Goal: Task Accomplishment & Management: Manage account settings

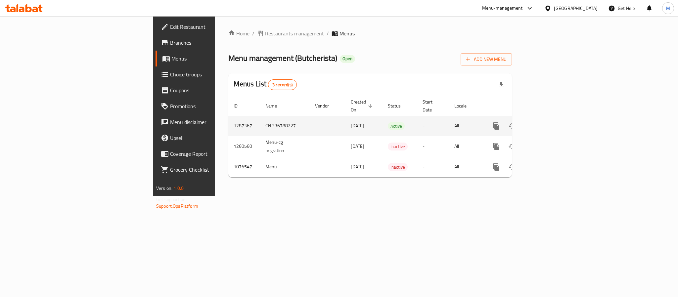
click at [552, 118] on link "enhanced table" at bounding box center [544, 126] width 16 height 16
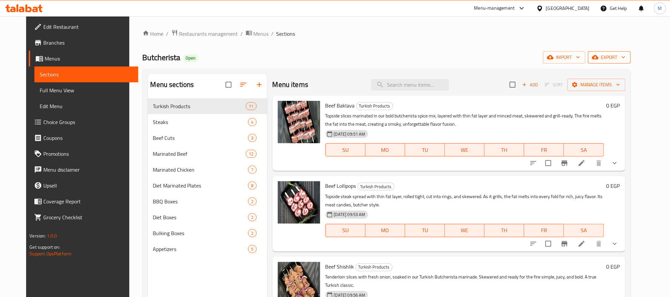
click at [626, 55] on span "export" at bounding box center [610, 57] width 32 height 8
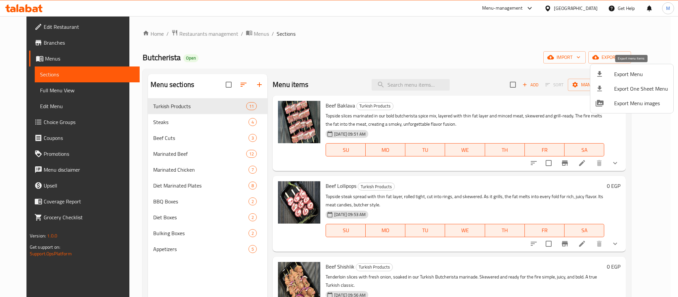
click at [627, 72] on span "Export Menu" at bounding box center [641, 74] width 54 height 8
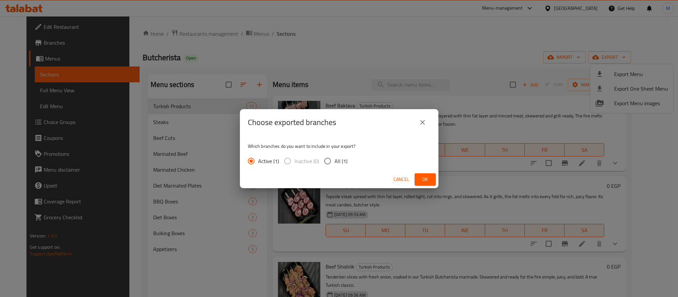
click at [340, 160] on span "All (1)" at bounding box center [341, 161] width 13 height 8
click at [335, 160] on input "All (1)" at bounding box center [328, 161] width 14 height 14
radio input "true"
click at [424, 177] on span "Ok" at bounding box center [425, 179] width 11 height 8
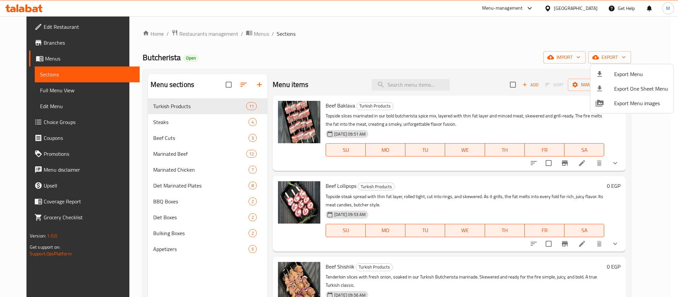
click at [39, 91] on div at bounding box center [339, 148] width 678 height 297
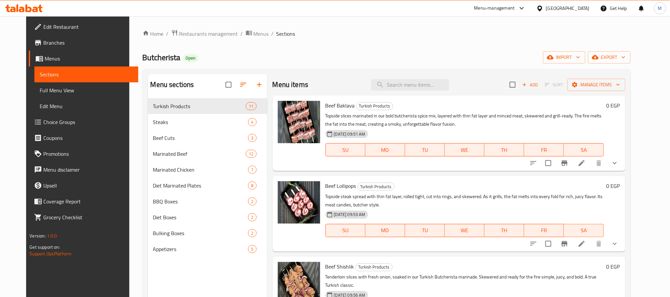
click at [41, 89] on span "Full Menu View" at bounding box center [86, 90] width 93 height 8
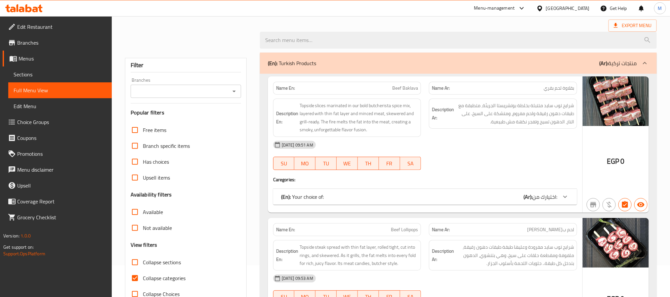
scroll to position [50, 0]
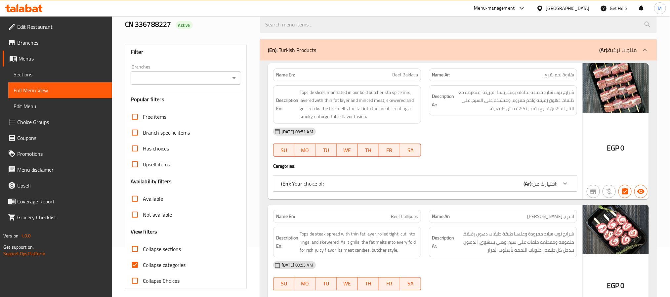
click at [137, 263] on input "Collapse categories" at bounding box center [135, 265] width 16 height 16
checkbox input "false"
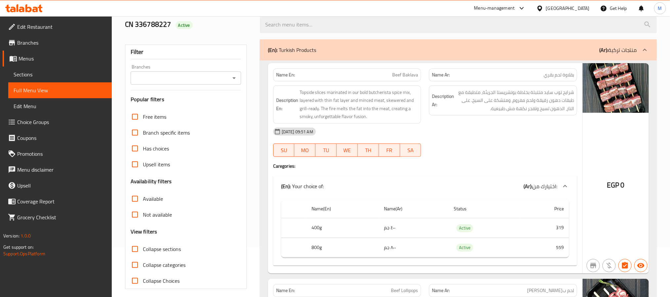
click at [236, 75] on icon "Open" at bounding box center [234, 78] width 8 height 8
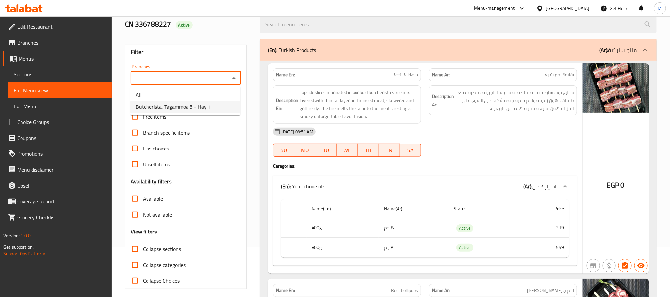
click at [182, 106] on span "Butcherista, Tagammoa 5 - Hay 1" at bounding box center [173, 107] width 75 height 8
type input "Butcherista, Tagammoa 5 - Hay 1"
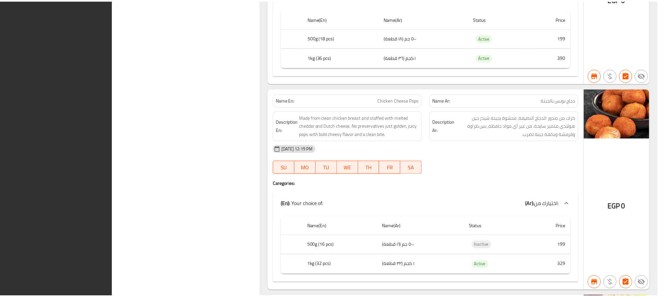
scroll to position [12821, 0]
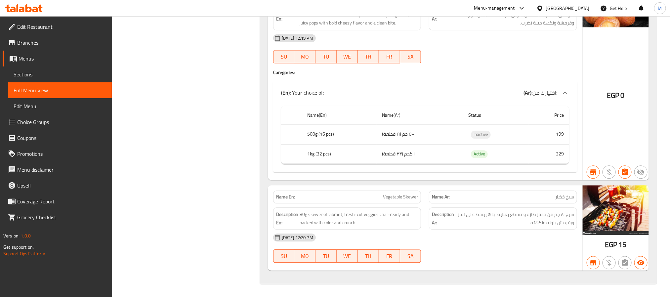
click at [49, 59] on span "Menus" at bounding box center [63, 59] width 88 height 8
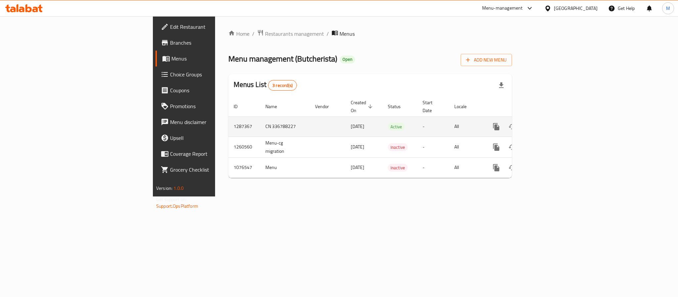
click at [548, 123] on icon "enhanced table" at bounding box center [544, 127] width 8 height 8
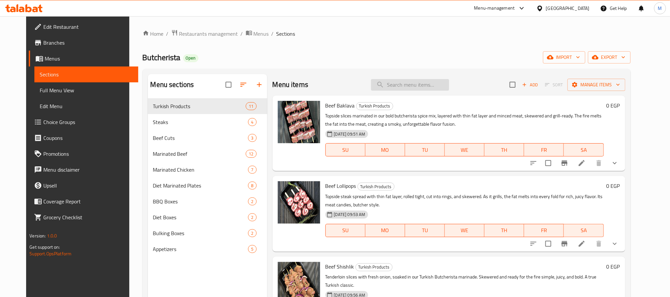
click at [418, 88] on input "search" at bounding box center [410, 85] width 78 height 12
paste input "Chicken Breast Not Marinated"
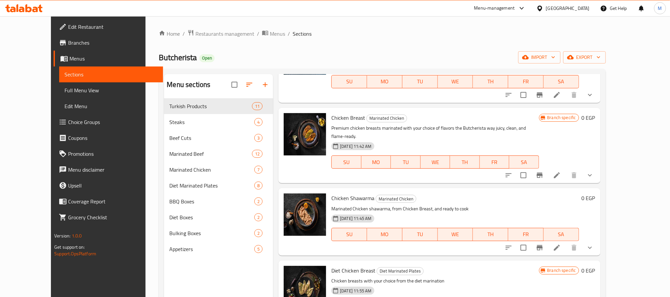
scroll to position [169, 0]
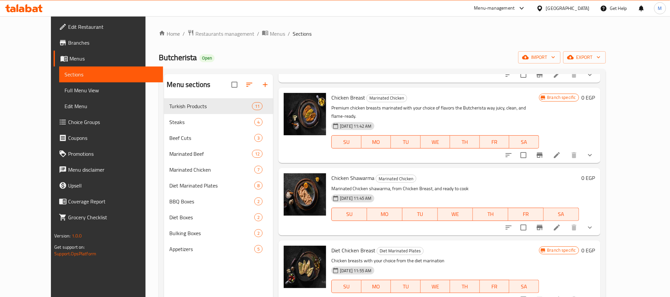
type input "Chicken Breast"
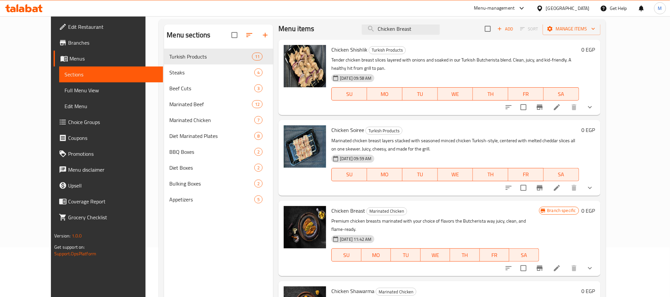
scroll to position [0, 0]
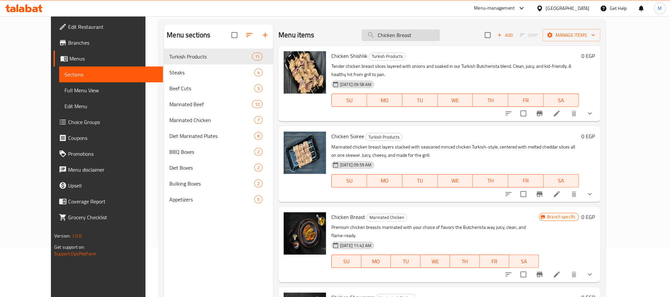
click at [413, 36] on input "Chicken Breast" at bounding box center [401, 35] width 78 height 12
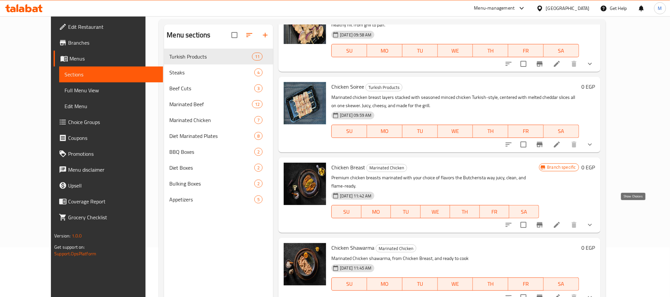
click at [594, 221] on icon "show more" at bounding box center [590, 225] width 8 height 8
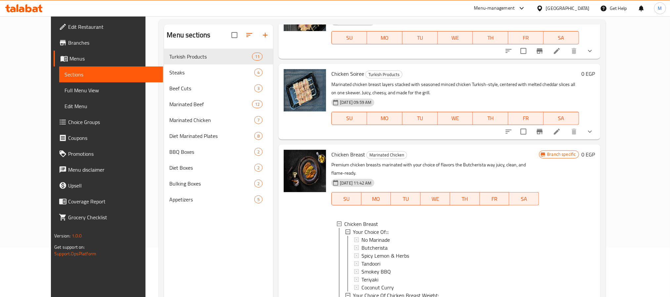
scroll to position [99, 0]
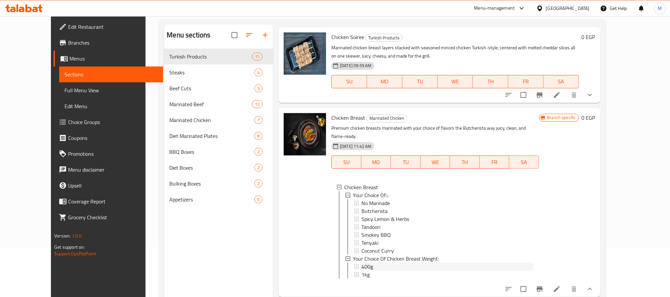
click at [372, 263] on div "400g" at bounding box center [448, 267] width 172 height 8
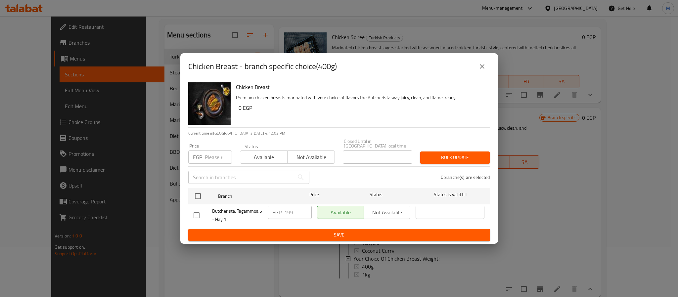
drag, startPoint x: 596, startPoint y: 37, endPoint x: 569, endPoint y: 39, distance: 26.9
click at [596, 37] on div "Chicken Breast - branch specific choice(400g) Chicken Breast Premium chicken br…" at bounding box center [339, 148] width 678 height 297
click at [477, 66] on button "close" at bounding box center [482, 67] width 16 height 16
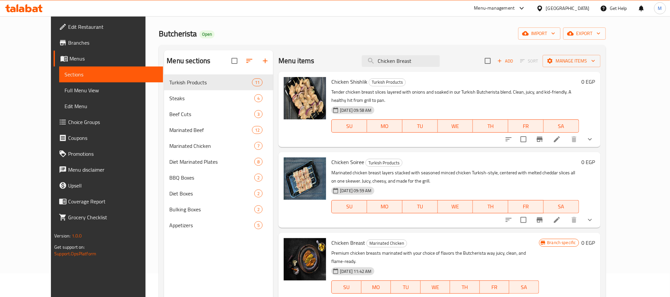
scroll to position [0, 0]
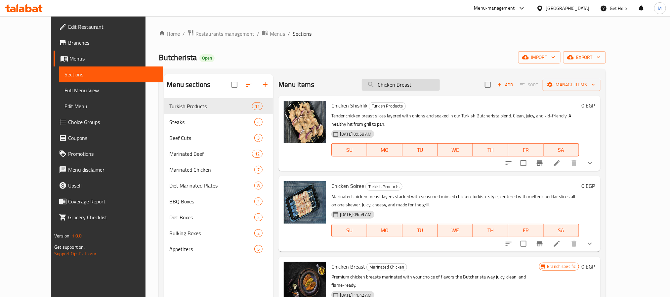
click at [409, 86] on input "Chicken Breast" at bounding box center [401, 85] width 78 height 12
paste input "Diet [PERSON_NAME]"
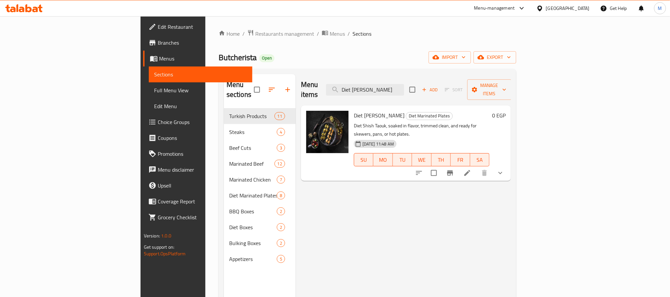
type input "Diet [PERSON_NAME]"
click at [505, 169] on icon "show more" at bounding box center [501, 173] width 8 height 8
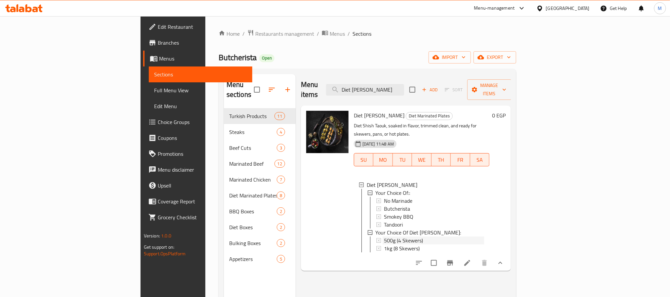
click at [384, 237] on span "500g (4 Skewers)" at bounding box center [403, 241] width 39 height 8
click at [384, 245] on span "1kg (8 Skewers)" at bounding box center [402, 249] width 36 height 8
click at [384, 237] on span "500g (4 Skewers)" at bounding box center [403, 241] width 39 height 8
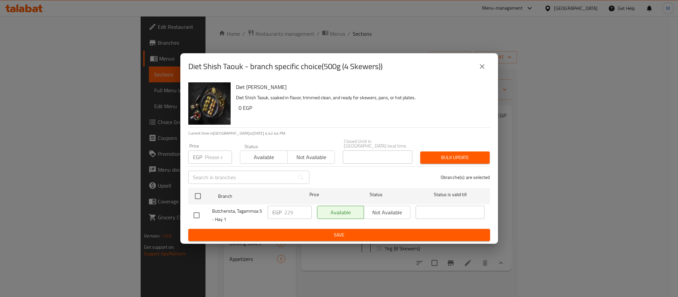
click at [482, 64] on button "close" at bounding box center [482, 67] width 16 height 16
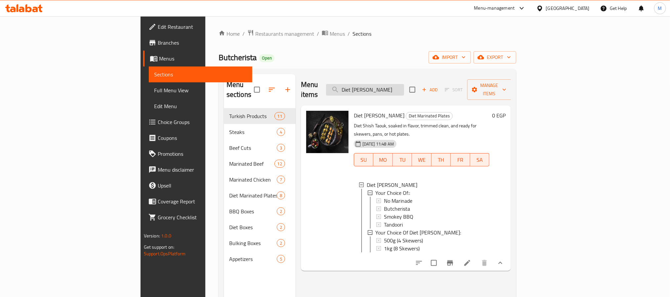
click at [404, 88] on input "Diet [PERSON_NAME]" at bounding box center [365, 90] width 78 height 12
paste input "Chicken Breast"
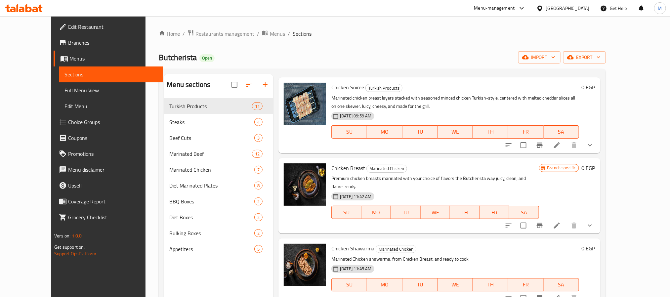
scroll to position [99, 0]
type input "Chicken Breast"
click at [594, 221] on icon "show more" at bounding box center [590, 225] width 8 height 8
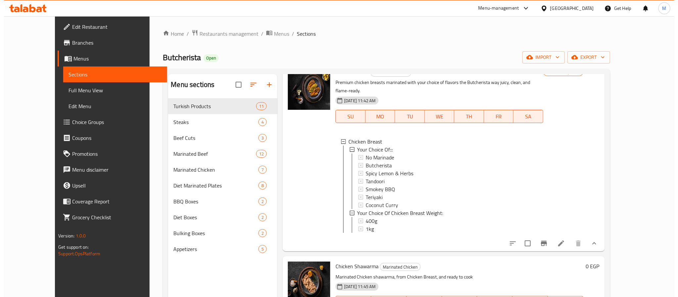
scroll to position [199, 0]
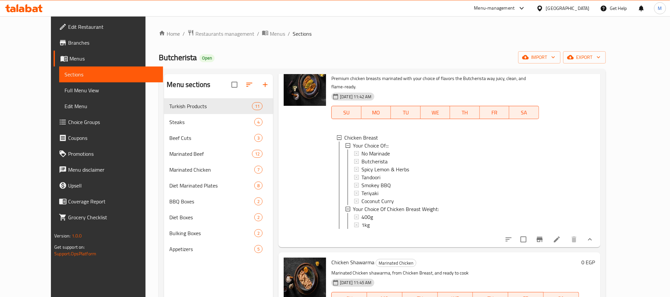
click at [561, 236] on icon at bounding box center [557, 240] width 8 height 8
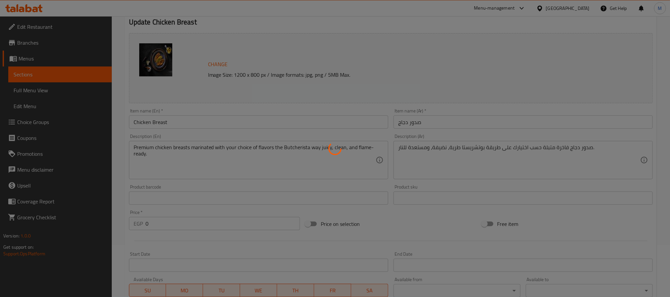
scroll to position [218, 0]
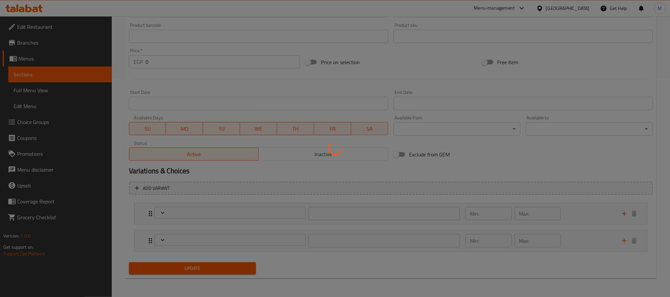
type input "اختيارك من:::"
type input "1"
type input "اختيارك من وزن صدور الدجاج:"
type input "1"
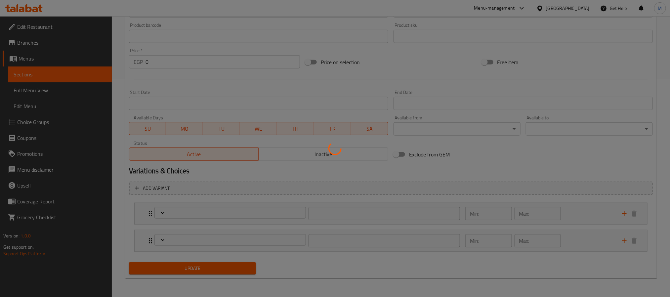
type input "1"
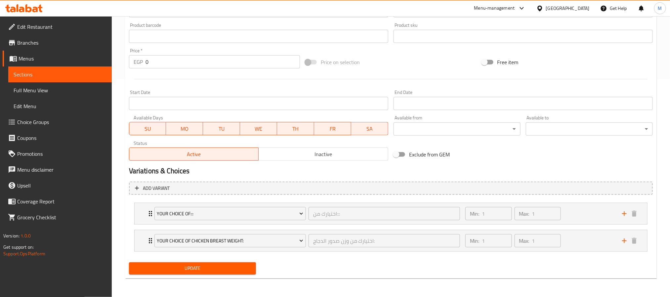
scroll to position [219, 0]
click at [585, 237] on div "Min: 1 ​ Max: 1 ​" at bounding box center [540, 240] width 157 height 21
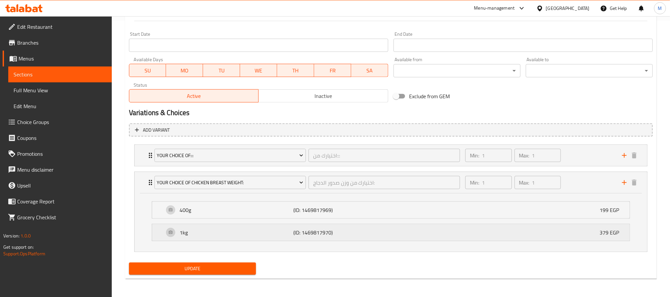
scroll to position [278, 0]
click at [624, 184] on icon "add" at bounding box center [625, 182] width 8 height 8
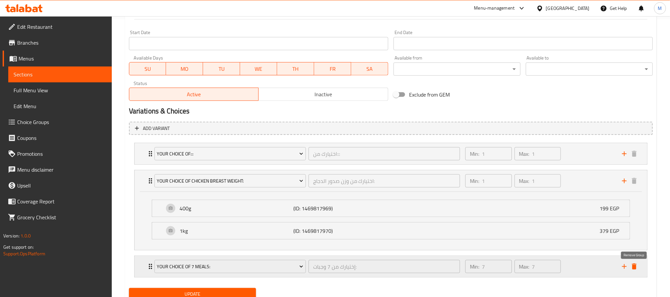
click at [635, 268] on icon "delete" at bounding box center [634, 267] width 5 height 6
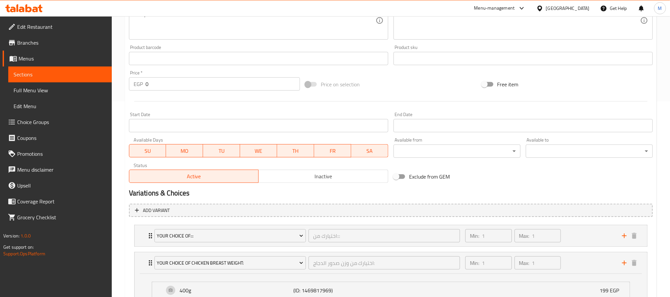
scroll to position [79, 0]
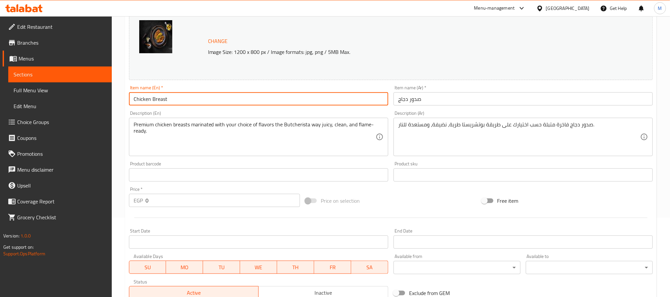
click at [162, 96] on input "Chicken Breast" at bounding box center [258, 98] width 259 height 13
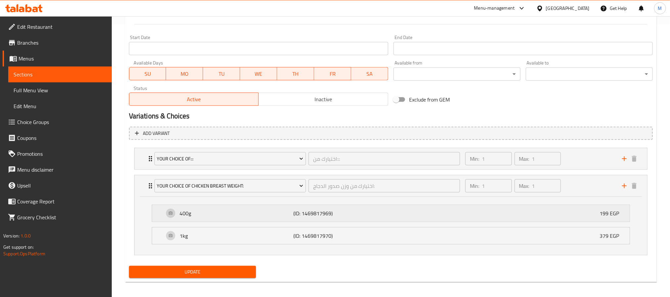
scroll to position [278, 0]
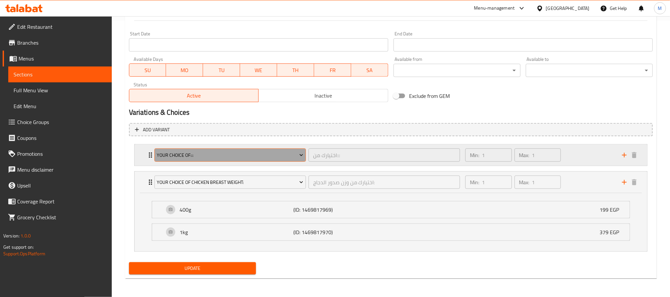
click at [232, 151] on span "Your Choice Of:::" at bounding box center [230, 155] width 147 height 8
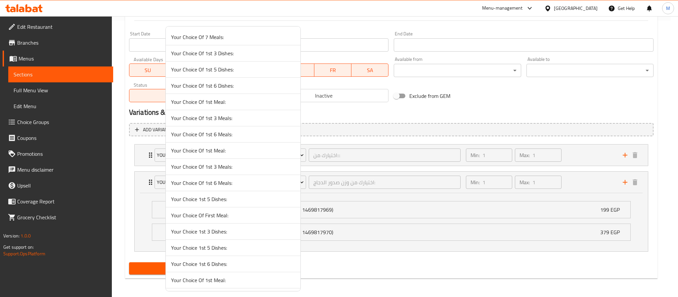
click at [362, 126] on div at bounding box center [339, 148] width 678 height 297
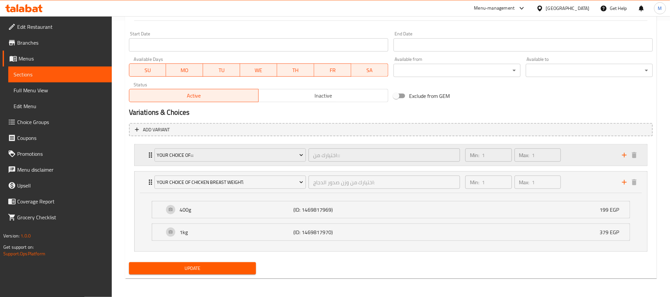
click at [571, 152] on div "Min: 1 ​ Max: 1 ​" at bounding box center [540, 155] width 157 height 21
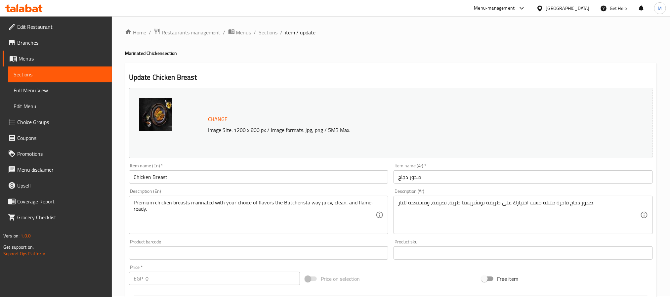
scroll to position [0, 0]
click at [267, 31] on span "Sections" at bounding box center [268, 34] width 19 height 8
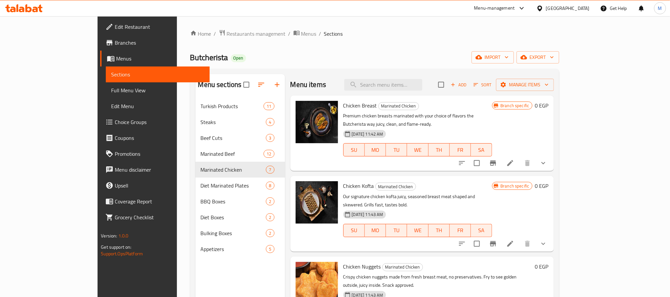
click at [468, 87] on span "Add" at bounding box center [459, 85] width 18 height 8
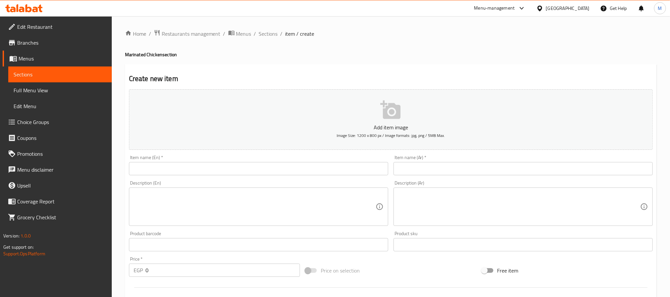
click at [192, 169] on input "text" at bounding box center [258, 168] width 259 height 13
paste input "Chicken Breast Not Marinated"
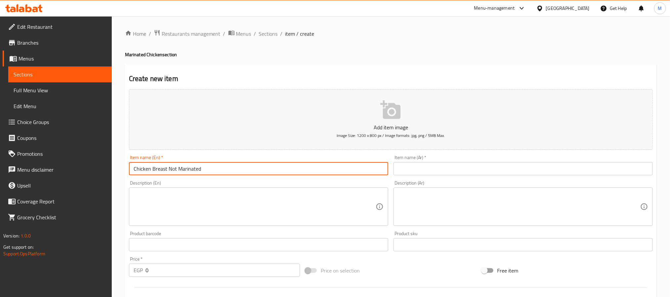
type input "Chicken Breast Not Marinated"
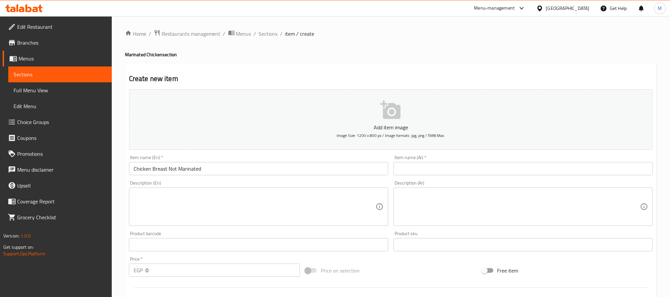
click at [431, 169] on input "text" at bounding box center [523, 168] width 259 height 13
paste input "صدور دجاج غير متبلة"
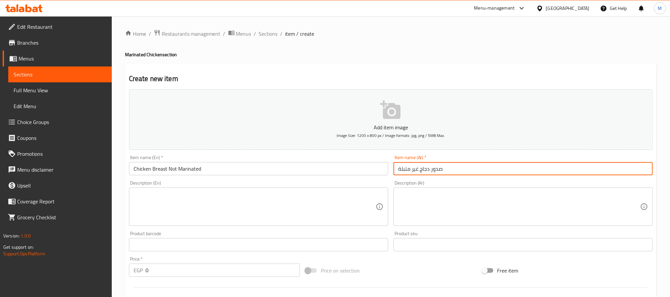
type input "صدور دجاج غير متبلة"
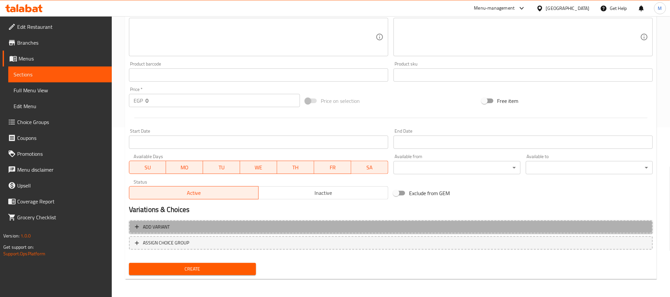
click at [447, 226] on span "Add variant" at bounding box center [391, 227] width 512 height 8
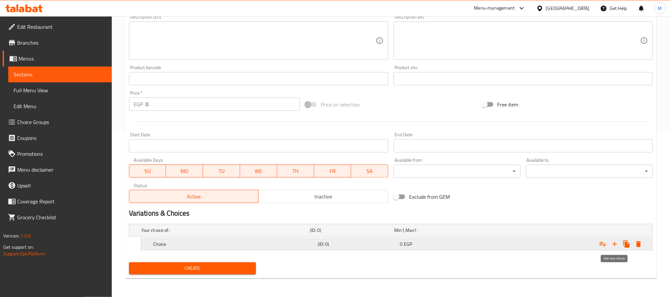
click at [613, 245] on icon "Expand" at bounding box center [615, 244] width 8 height 8
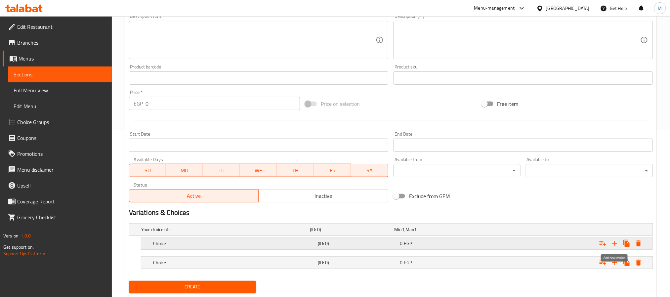
click at [613, 245] on icon "Expand" at bounding box center [615, 244] width 8 height 8
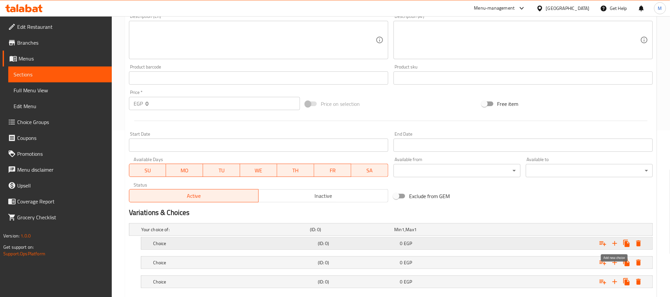
click at [613, 245] on icon "Expand" at bounding box center [615, 244] width 8 height 8
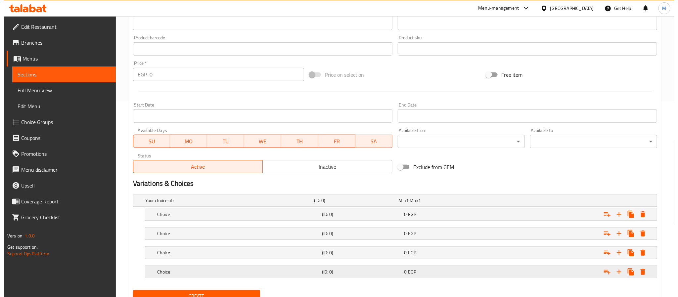
scroll to position [225, 0]
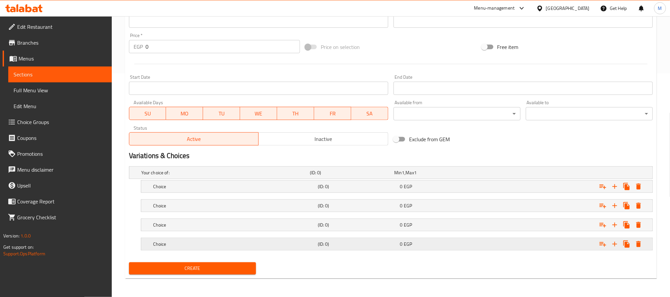
click at [240, 241] on h5 "Choice" at bounding box center [234, 244] width 162 height 7
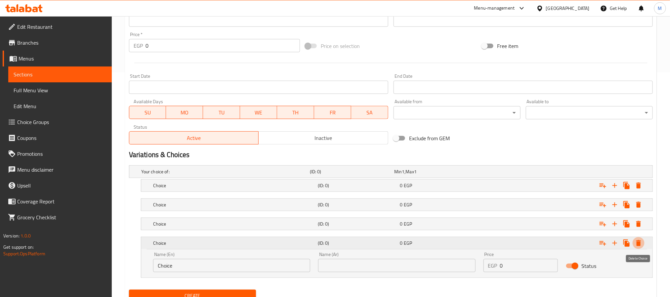
click at [641, 244] on icon "Expand" at bounding box center [639, 243] width 8 height 8
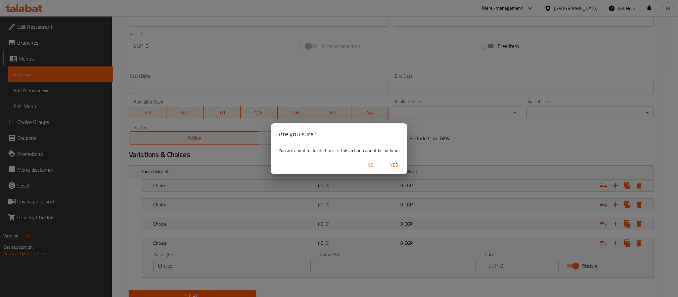
drag, startPoint x: 396, startPoint y: 160, endPoint x: 431, endPoint y: 167, distance: 35.1
click at [397, 161] on span "Yes" at bounding box center [394, 165] width 16 height 8
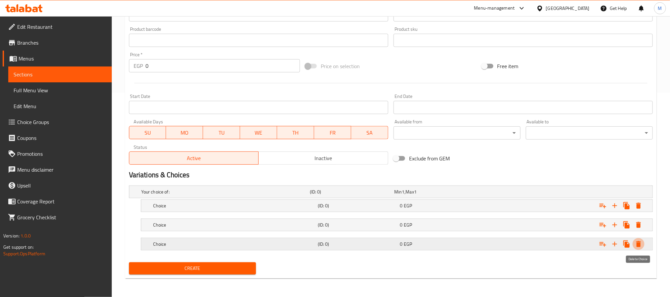
click at [638, 240] on icon "Expand" at bounding box center [639, 244] width 8 height 8
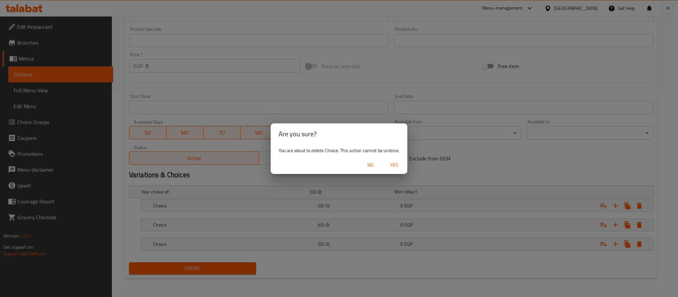
click at [400, 170] on button "Yes" at bounding box center [394, 165] width 21 height 12
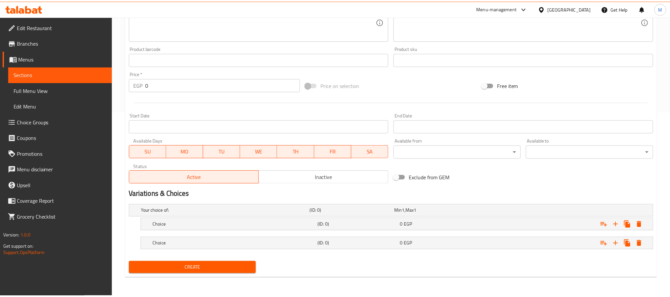
scroll to position [186, 0]
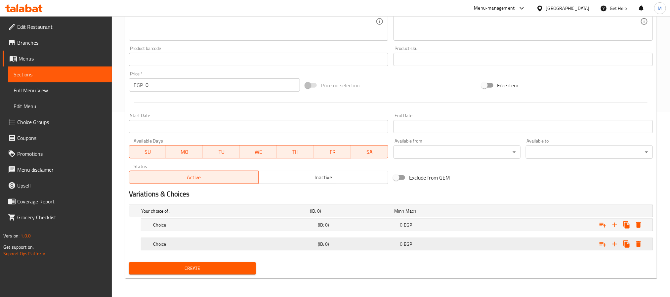
click at [382, 240] on div "(ID: 0)" at bounding box center [358, 244] width 82 height 9
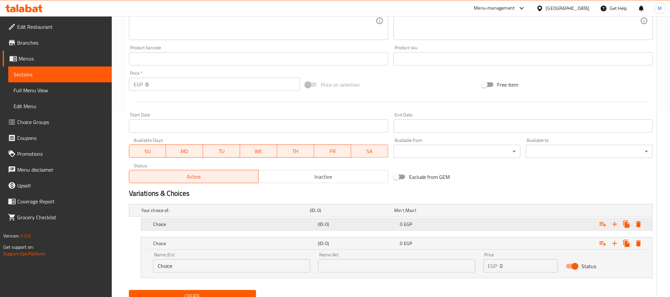
click at [380, 223] on h5 "(ID: 0)" at bounding box center [358, 224] width 80 height 7
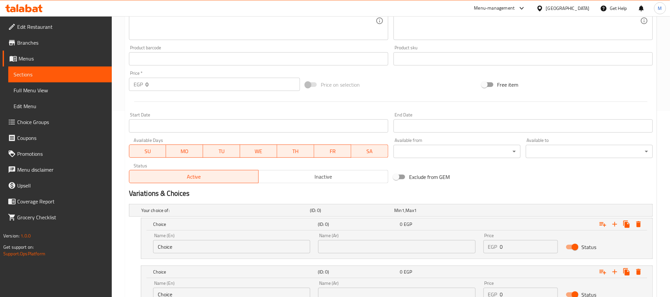
click at [194, 247] on input "Choice" at bounding box center [231, 246] width 157 height 13
type input "400 Gram"
type input "400 جرام"
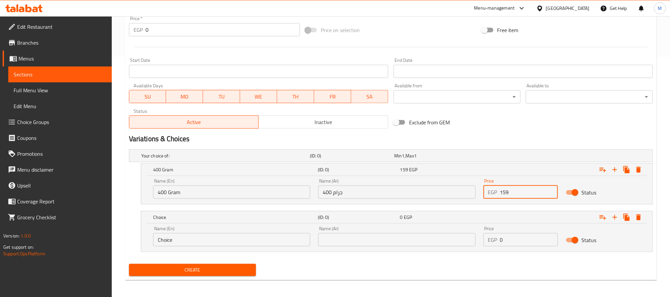
scroll to position [243, 0]
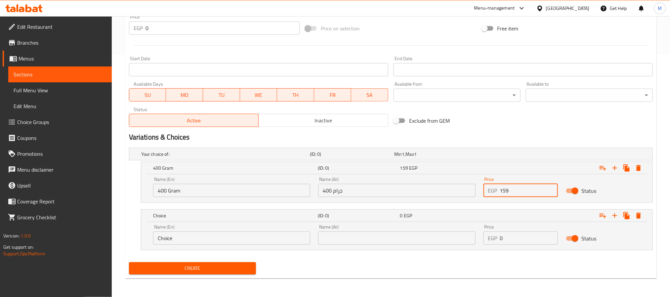
type input "159"
click at [191, 246] on div "Name (En) Choice Name (En)" at bounding box center [231, 235] width 165 height 28
click at [188, 237] on input "Choice" at bounding box center [231, 238] width 157 height 13
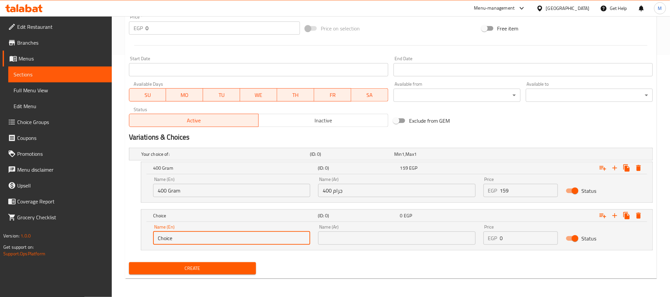
click at [188, 237] on input "Choice" at bounding box center [231, 238] width 157 height 13
type input "1KG"
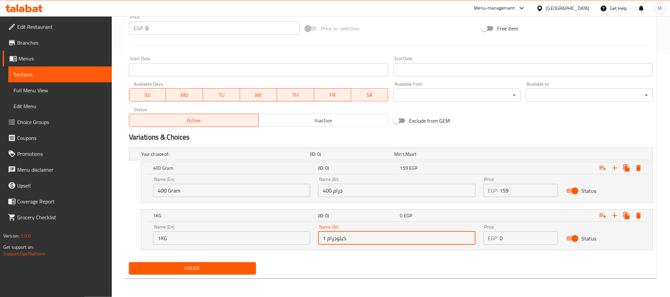
type input "1 كيلوجرام"
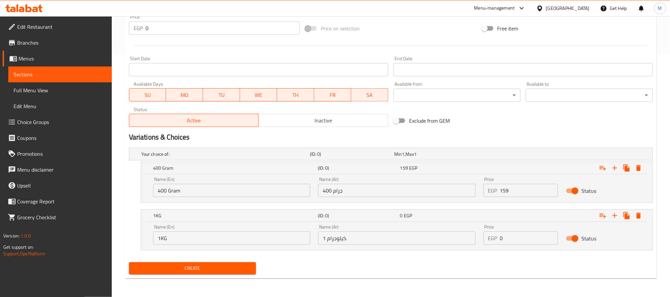
drag, startPoint x: 55, startPoint y: 5, endPoint x: 512, endPoint y: 248, distance: 517.4
click at [512, 248] on div "Price EGP 0 Price" at bounding box center [521, 235] width 83 height 28
click at [512, 241] on input "0" at bounding box center [529, 238] width 58 height 13
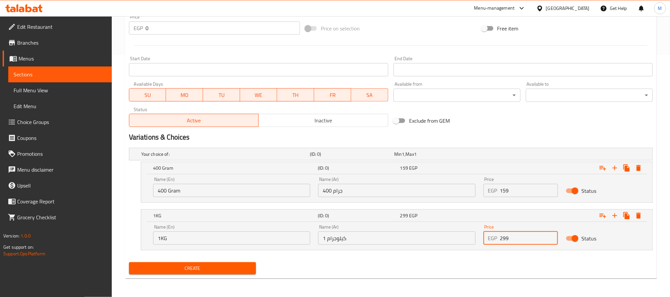
type input "299"
click at [223, 262] on div "Create" at bounding box center [192, 269] width 132 height 18
click at [221, 265] on span "Create" at bounding box center [192, 268] width 116 height 8
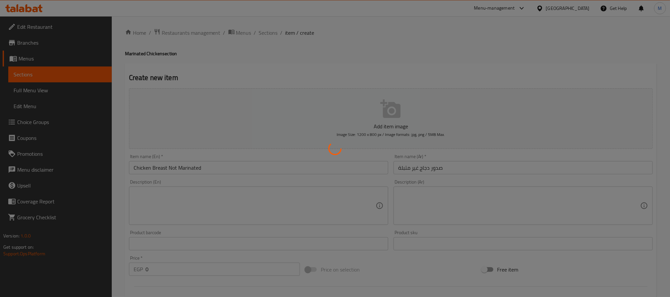
scroll to position [0, 0]
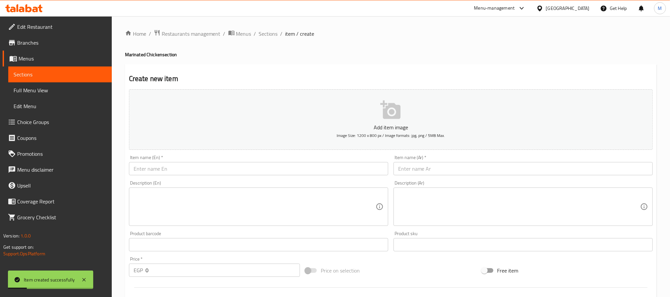
click at [183, 168] on input "text" at bounding box center [258, 168] width 259 height 13
paste input "[PERSON_NAME] Not Marinated"
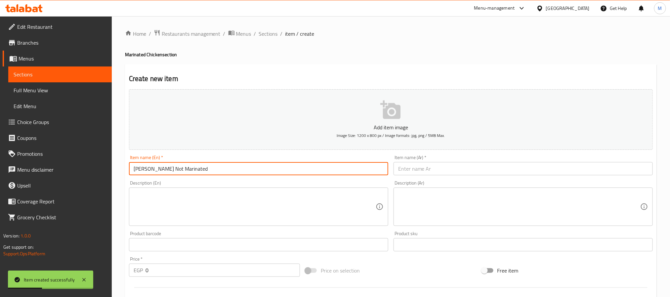
type input "[PERSON_NAME] Not Marinated"
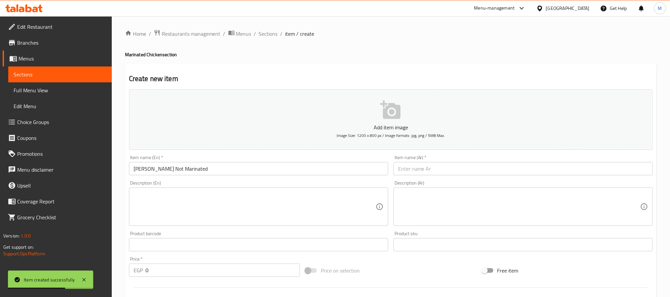
click at [432, 178] on div "Description (Ar) Description (Ar)" at bounding box center [523, 203] width 265 height 51
paste input "شيش طاووق غير متبل"
click at [436, 173] on input "شيش طاووق غير متبل" at bounding box center [523, 168] width 259 height 13
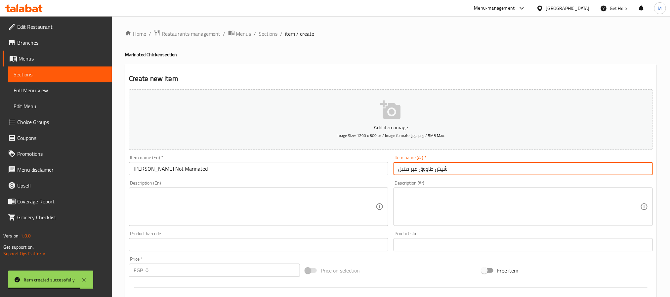
type input "شيش طاووق غير متبل"
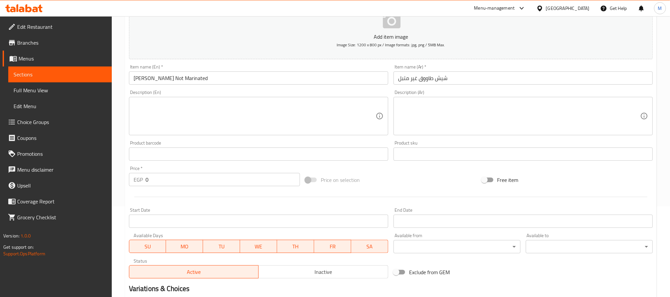
scroll to position [243, 0]
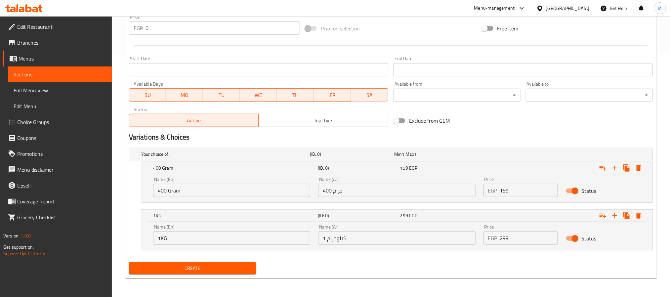
click at [176, 192] on input "400 Gram" at bounding box center [231, 190] width 157 height 13
type input "4"
type input "500 Gram"
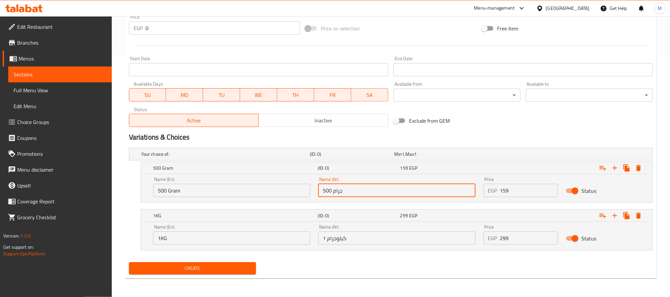
type input "500 جرام"
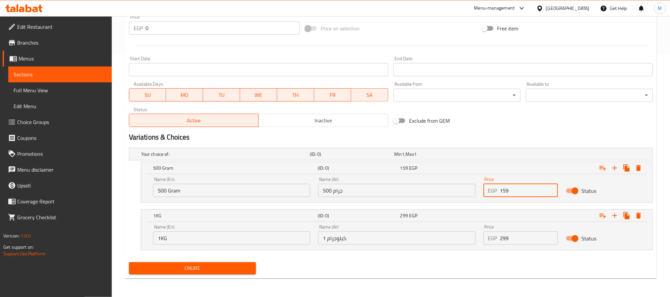
type input "159"
type input "Choice"
type input "299"
click at [231, 265] on span "Create" at bounding box center [192, 268] width 116 height 8
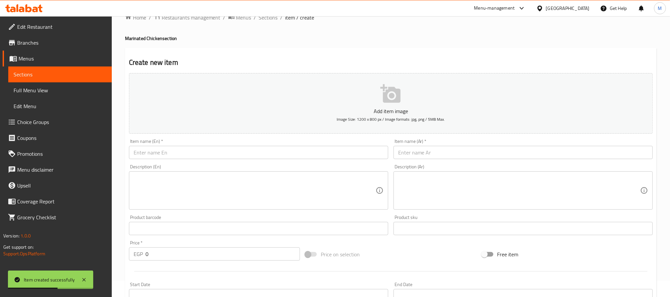
scroll to position [0, 0]
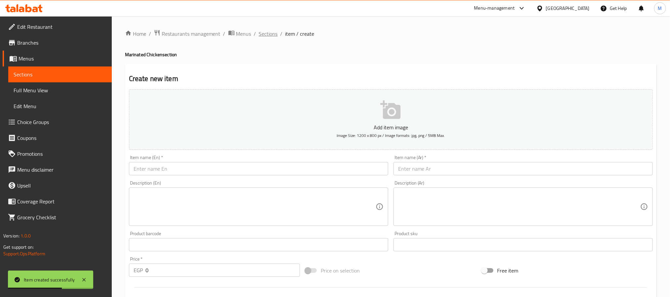
click at [264, 37] on span "Sections" at bounding box center [268, 34] width 19 height 8
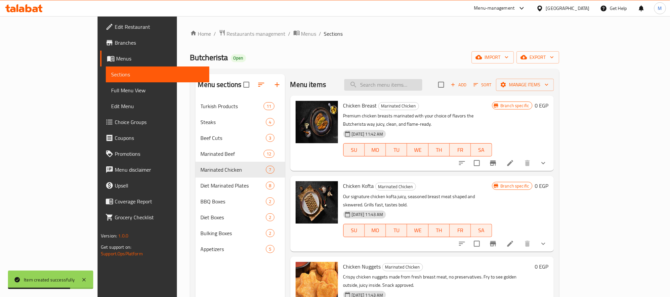
click at [415, 83] on input "search" at bounding box center [384, 85] width 78 height 12
paste input "Diet Chicken Breast Not Marinated"
type input "Diet Chicken Breast Not Marinated"
click at [468, 83] on span "Add" at bounding box center [459, 85] width 18 height 8
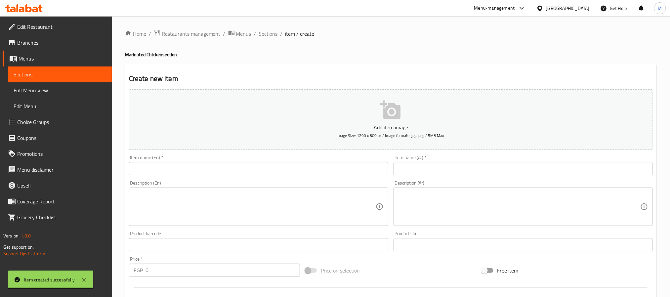
click at [275, 175] on div "Add item image Image Size: 1200 x 800 px / Image formats: jpg, png / 5MB Max. I…" at bounding box center [390, 229] width 529 height 285
click at [282, 166] on input "text" at bounding box center [258, 168] width 259 height 13
paste input "Diet Chicken Breast Not Marinated"
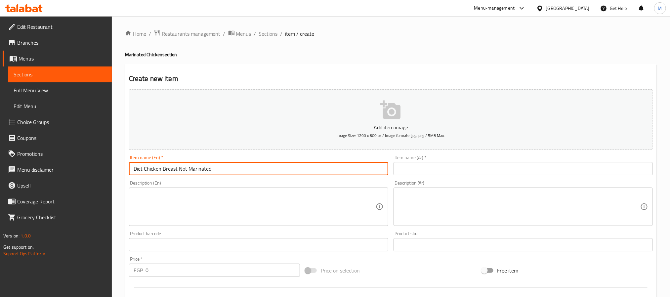
type input "Diet Chicken Breast Not Marinated"
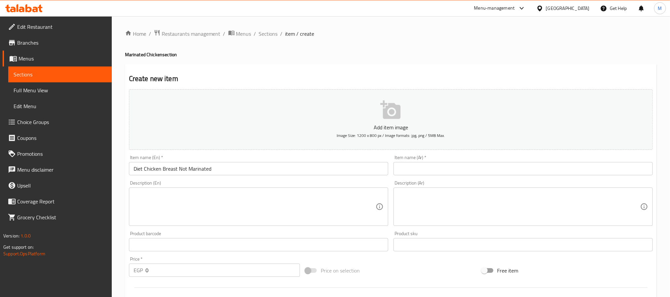
click at [432, 168] on input "text" at bounding box center [523, 168] width 259 height 13
paste input "صدور دجاج دايت غير متبلة"
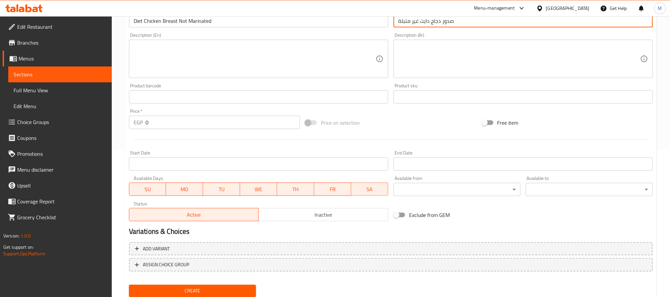
scroll to position [149, 0]
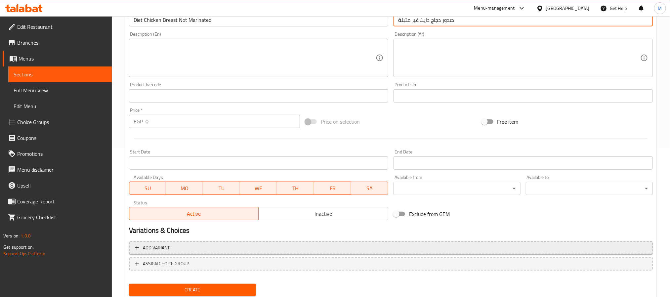
type input "صدور دجاج دايت غير متبلة"
click at [170, 246] on span "Add variant" at bounding box center [156, 248] width 27 height 8
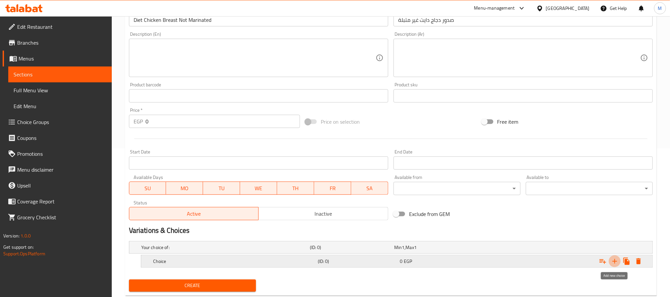
click at [617, 258] on icon "Expand" at bounding box center [615, 261] width 8 height 8
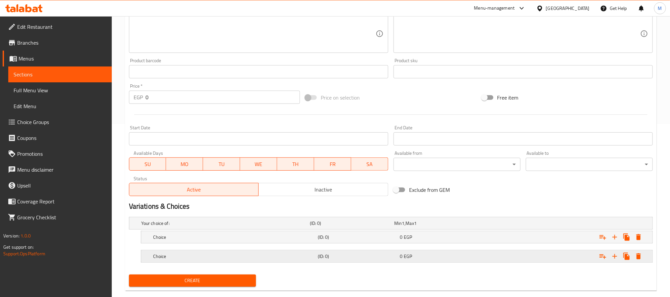
scroll to position [186, 0]
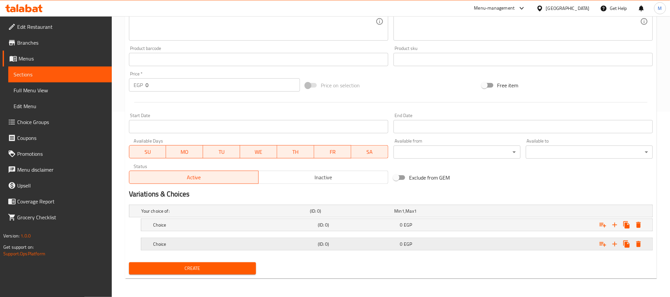
click at [248, 245] on h5 "Choice" at bounding box center [234, 244] width 162 height 7
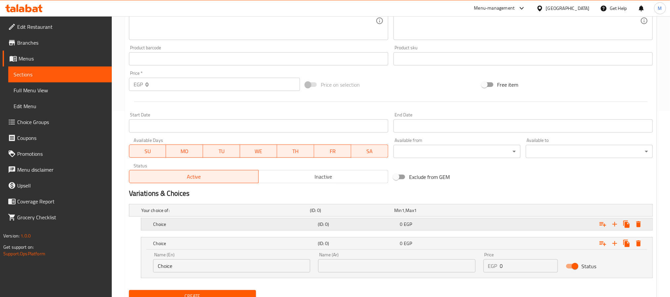
click at [257, 226] on h5 "Choice" at bounding box center [234, 224] width 162 height 7
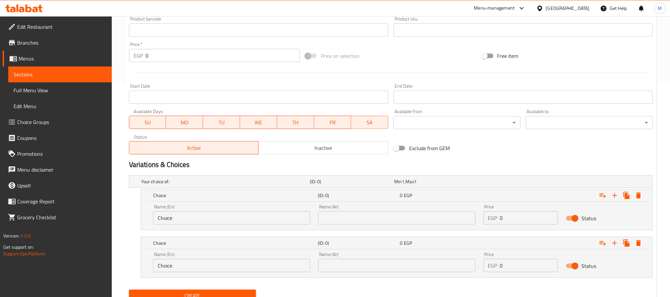
scroll to position [243, 0]
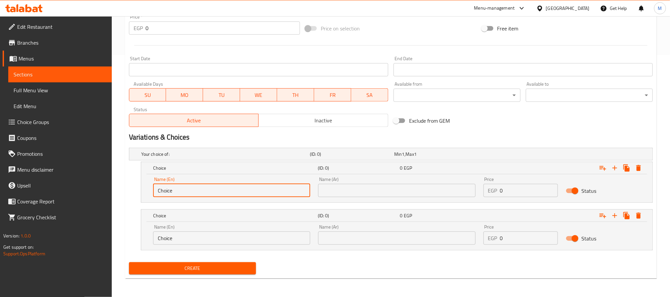
click at [223, 189] on input "Choice" at bounding box center [231, 190] width 157 height 13
type input "400 Gram"
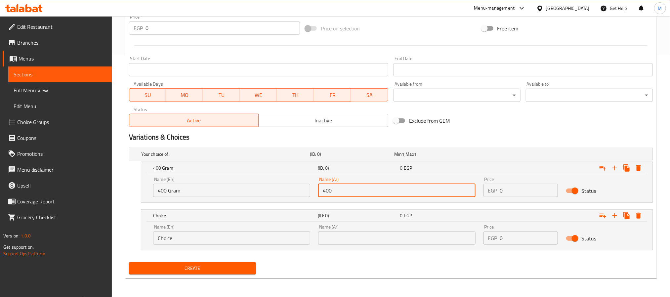
type input "400 جرام"
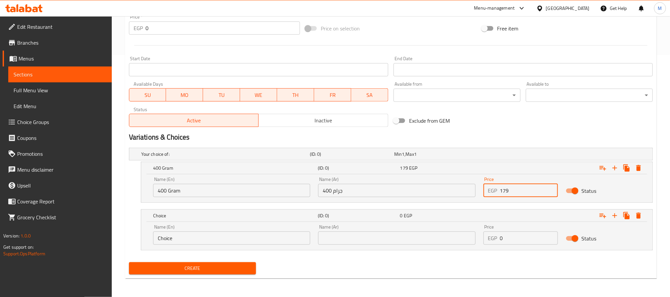
type input "179"
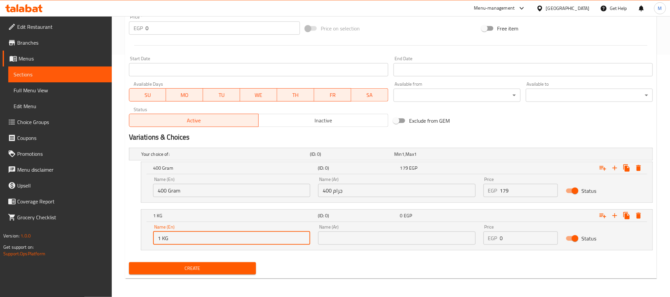
type input "1 KG"
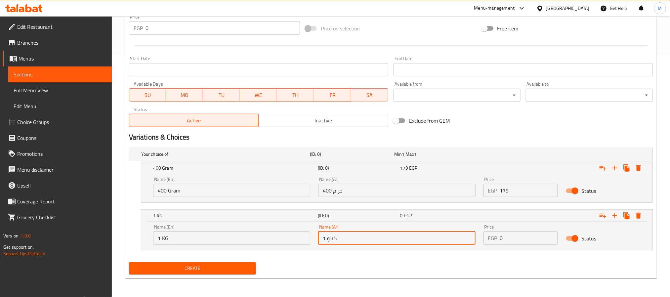
type input "1 كيلوجرام"
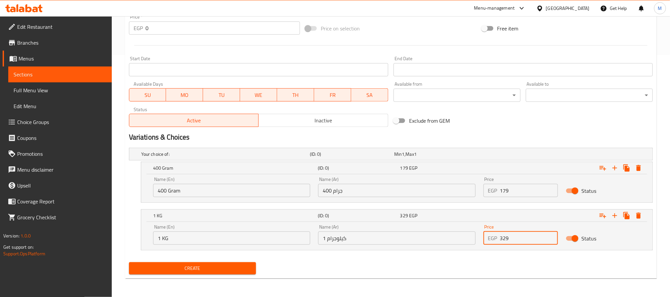
type input "329"
click at [194, 264] on span "Create" at bounding box center [192, 268] width 116 height 8
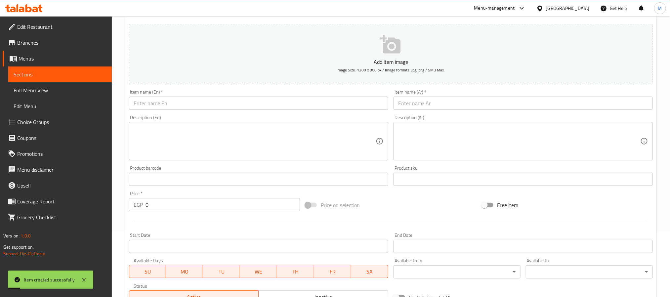
scroll to position [0, 0]
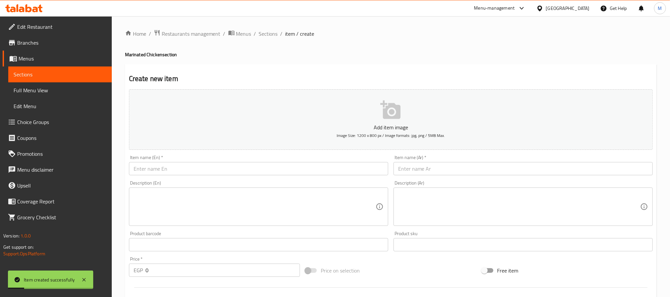
click at [209, 169] on input "text" at bounding box center [258, 168] width 259 height 13
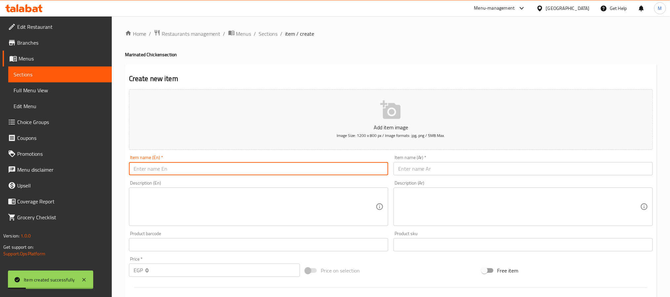
paste input "Diet [PERSON_NAME] Not Marinated"
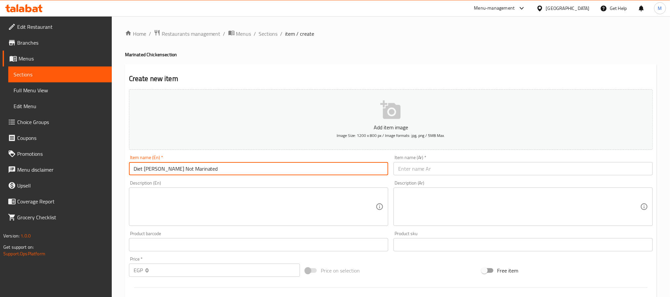
type input "Diet [PERSON_NAME] Not Marinated"
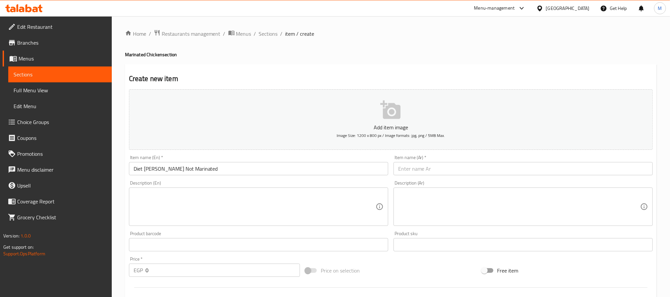
click at [418, 170] on input "text" at bounding box center [523, 168] width 259 height 13
paste input "شيش طاووق دايت غير متبل"
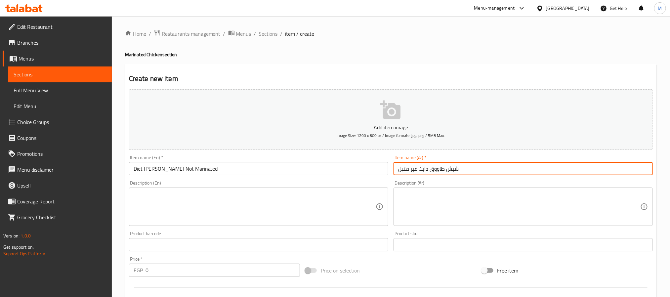
type input "شيش طاووق دايت غير متبل"
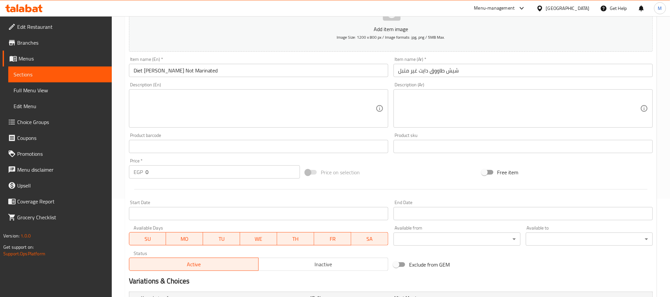
scroll to position [199, 0]
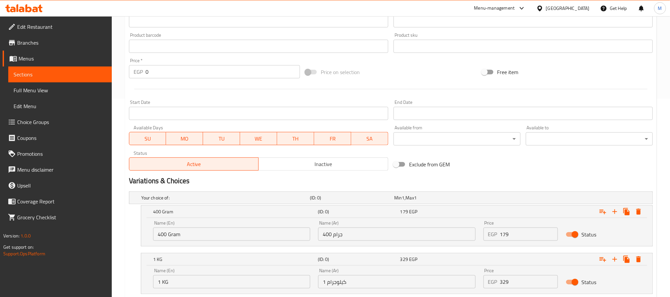
click at [181, 234] on input "400 Gram" at bounding box center [231, 234] width 157 height 13
type input "500 Gram"
type input "500 جرام"
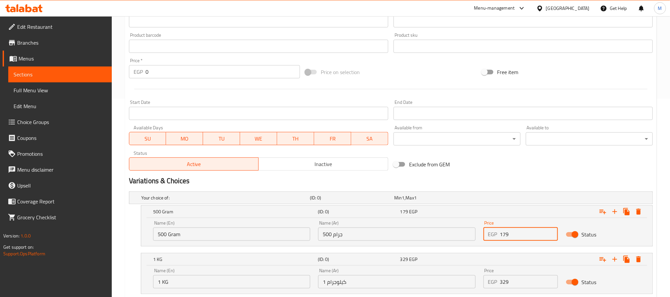
type input "179"
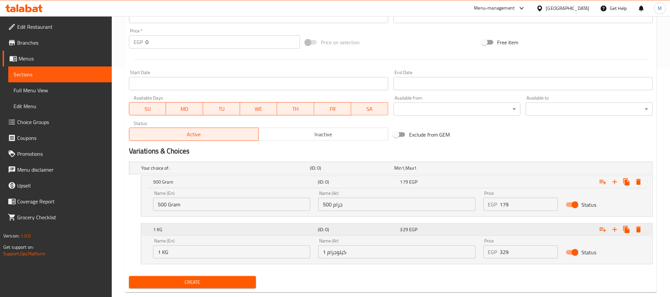
scroll to position [243, 0]
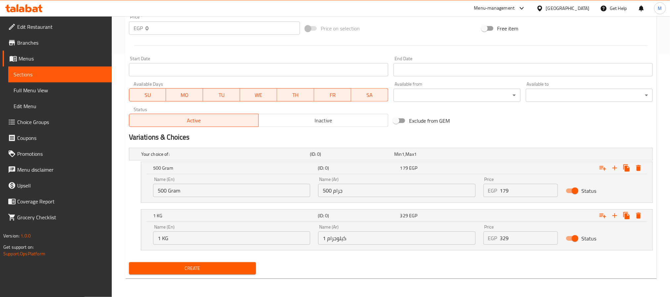
click at [214, 237] on input "1 KG" at bounding box center [231, 238] width 157 height 13
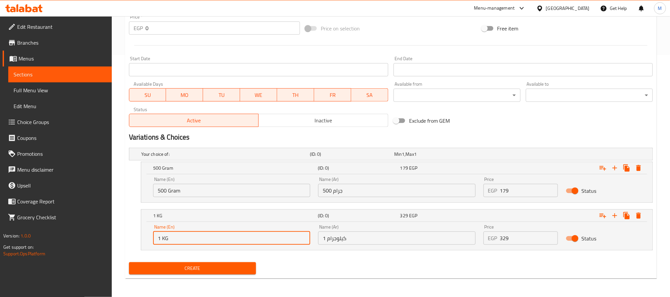
click at [214, 237] on input "1 KG" at bounding box center [231, 238] width 157 height 13
type input "Choice"
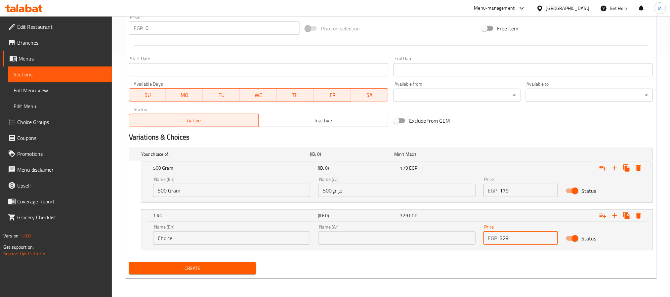
type input "329"
click at [211, 272] on span "Create" at bounding box center [192, 268] width 116 height 8
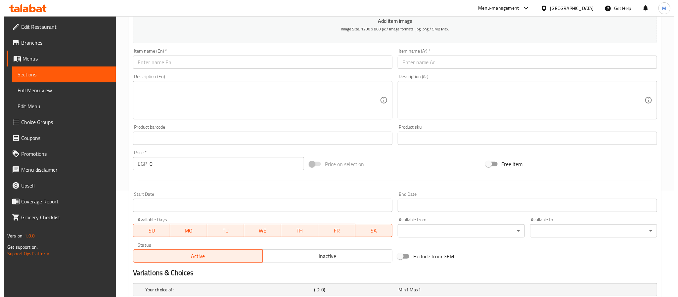
scroll to position [0, 0]
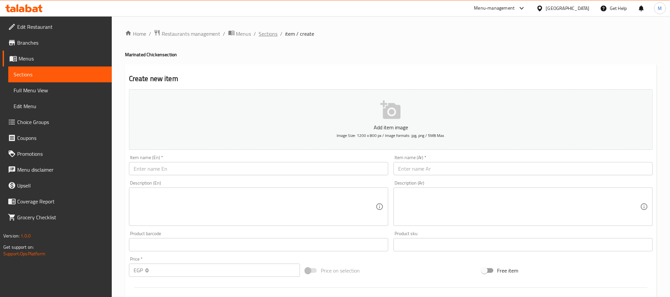
click at [266, 30] on span "Sections" at bounding box center [268, 34] width 19 height 8
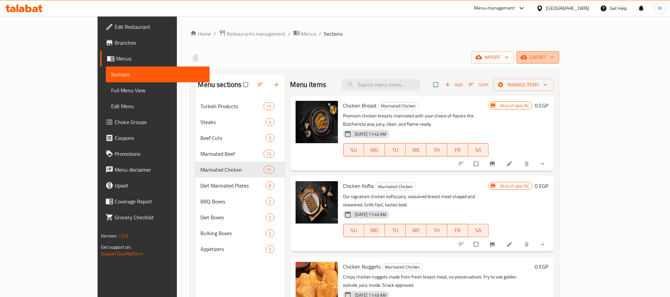
click at [554, 61] on span "export" at bounding box center [538, 57] width 32 height 8
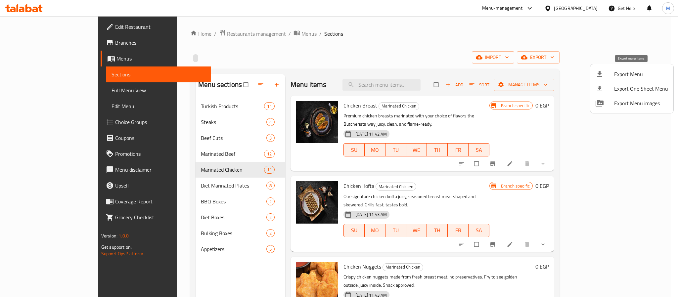
click at [638, 77] on span "Export Menu" at bounding box center [641, 74] width 54 height 8
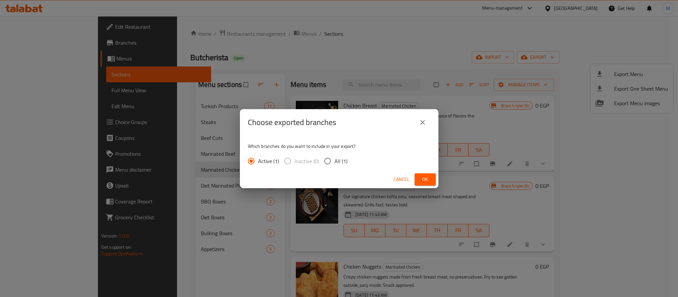
click at [339, 162] on span "All (1)" at bounding box center [341, 161] width 13 height 8
click at [335, 162] on input "All (1)" at bounding box center [328, 161] width 14 height 14
radio input "true"
click at [414, 178] on div "Cancel Ok" at bounding box center [339, 180] width 199 height 18
click at [415, 178] on button "Ok" at bounding box center [425, 179] width 21 height 12
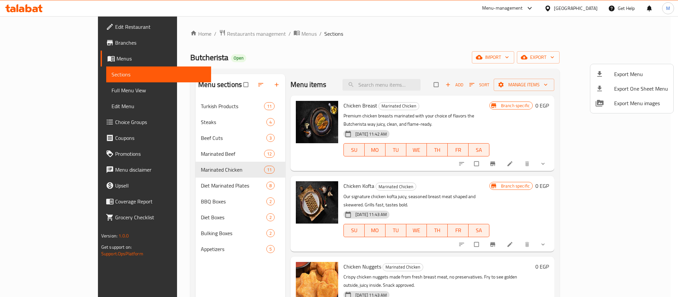
click at [30, 88] on div at bounding box center [339, 148] width 678 height 297
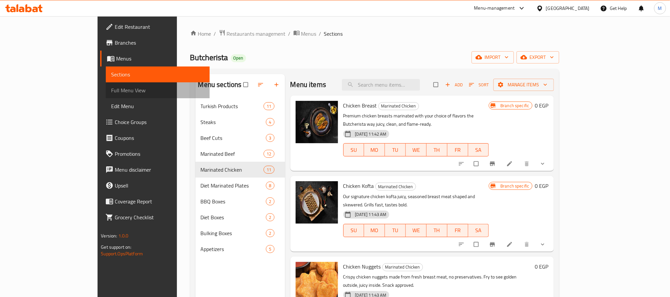
click at [111, 88] on span "Full Menu View" at bounding box center [157, 90] width 93 height 8
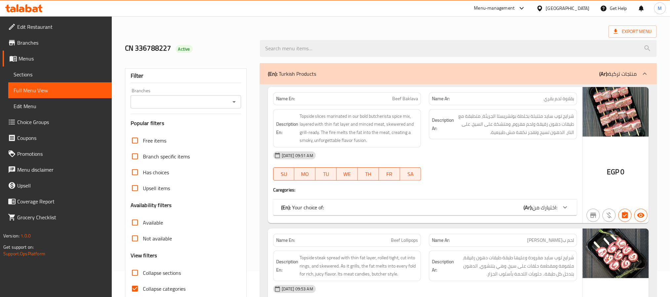
scroll to position [50, 0]
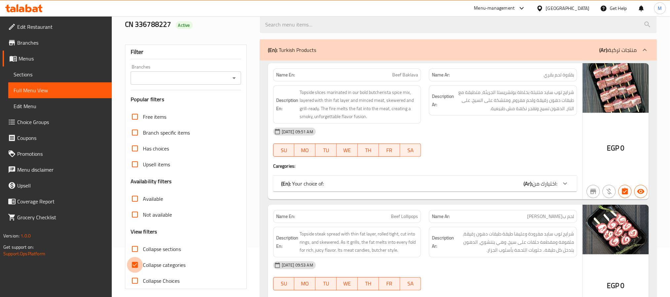
click at [132, 269] on input "Collapse categories" at bounding box center [135, 265] width 16 height 16
checkbox input "false"
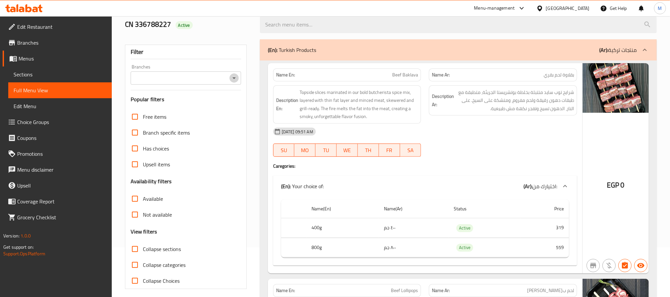
click at [230, 82] on icon "Open" at bounding box center [234, 78] width 8 height 8
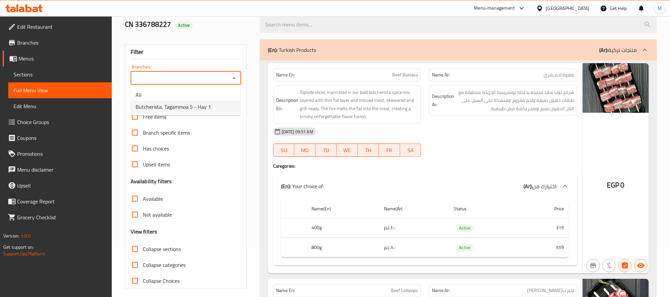
click at [190, 110] on span "Butcherista, Tagammoa 5 - Hay 1" at bounding box center [173, 107] width 75 height 8
type input "Butcherista, Tagammoa 5 - Hay 1"
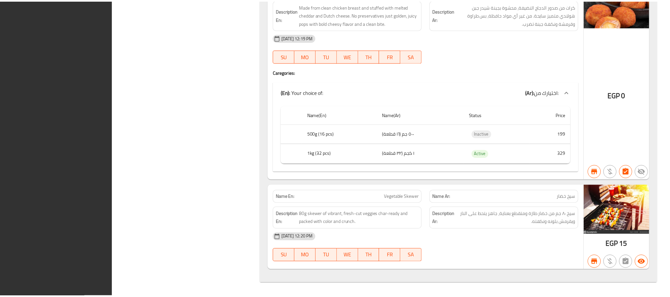
scroll to position [13592, 0]
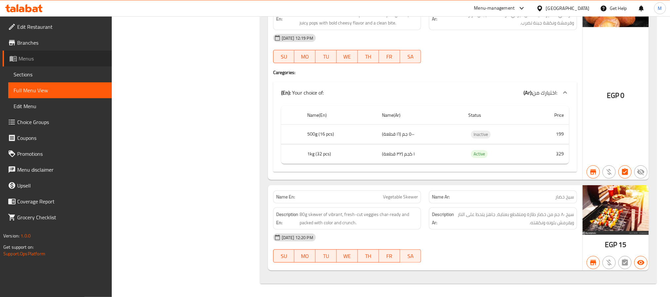
click at [40, 60] on span "Menus" at bounding box center [63, 59] width 88 height 8
